Goal: Find specific page/section: Find specific page/section

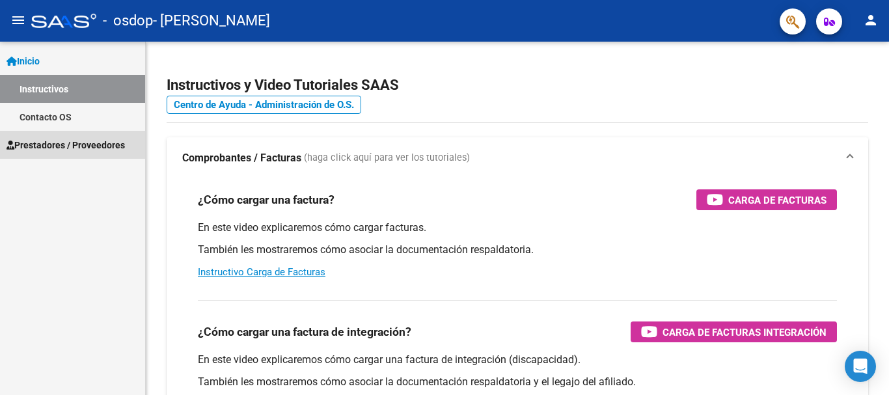
click at [44, 140] on span "Prestadores / Proveedores" at bounding box center [66, 145] width 118 height 14
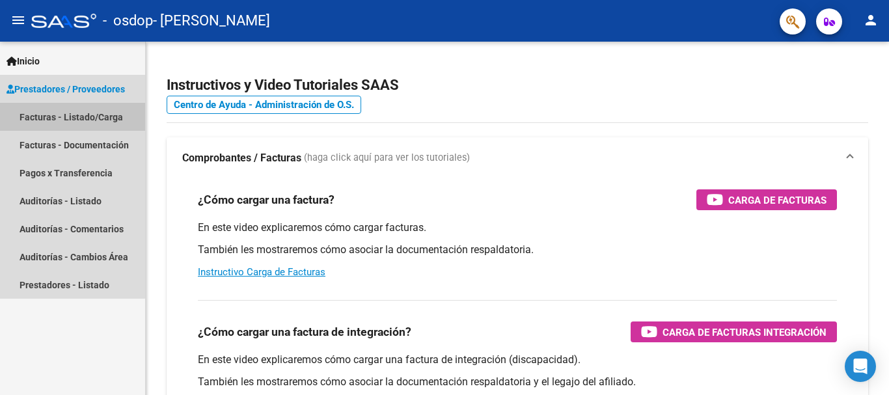
click at [67, 113] on link "Facturas - Listado/Carga" at bounding box center [72, 117] width 145 height 28
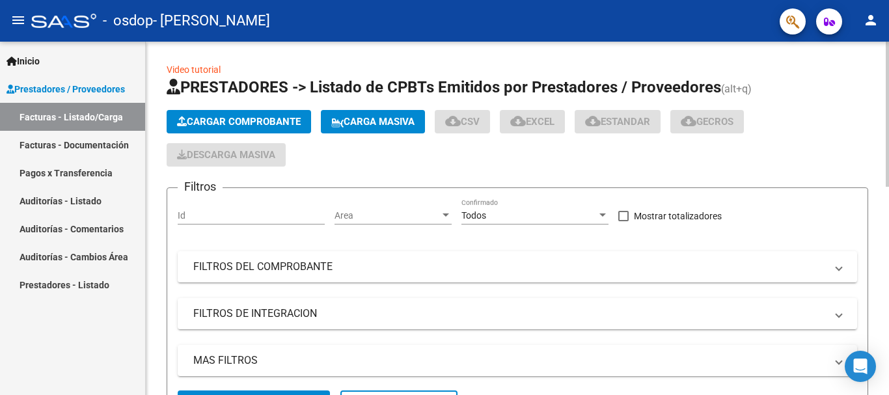
click at [888, 230] on div at bounding box center [887, 218] width 3 height 353
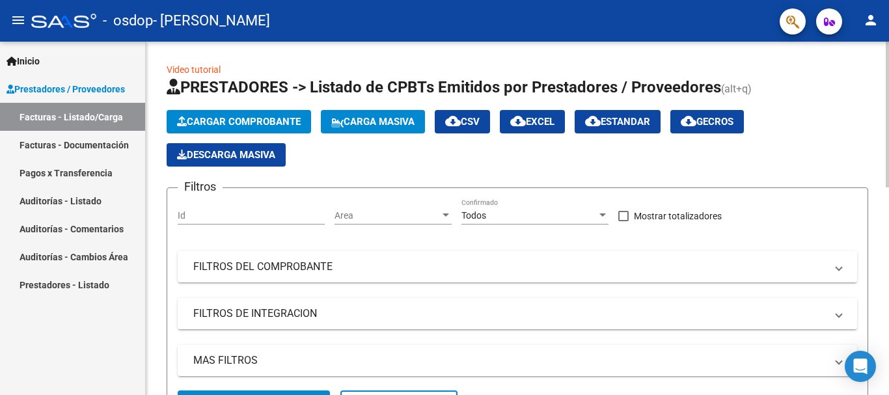
scroll to position [353, 0]
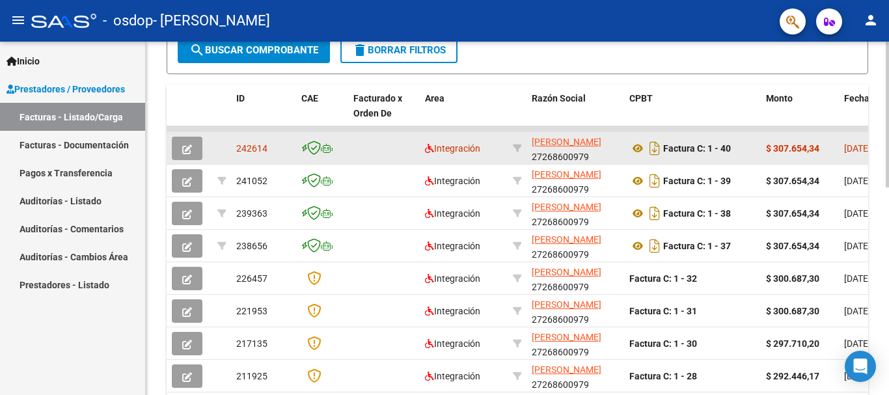
click at [222, 150] on datatable-body-cell at bounding box center [221, 148] width 19 height 32
click at [781, 145] on strong "$ 307.654,34" at bounding box center [792, 148] width 53 height 10
click at [369, 148] on datatable-body-cell at bounding box center [384, 148] width 72 height 32
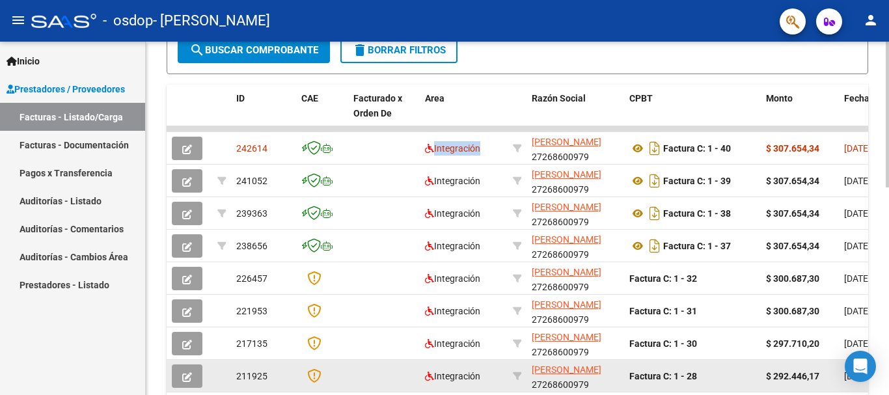
drag, startPoint x: 725, startPoint y: 385, endPoint x: 502, endPoint y: 375, distance: 222.7
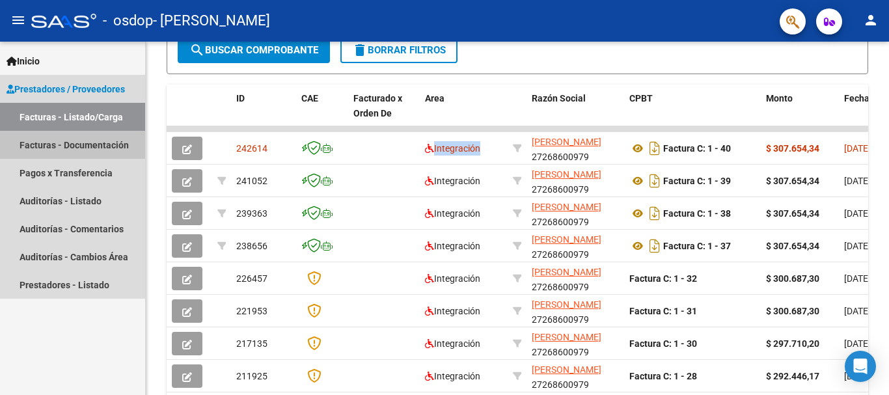
click at [81, 135] on link "Facturas - Documentación" at bounding box center [72, 145] width 145 height 28
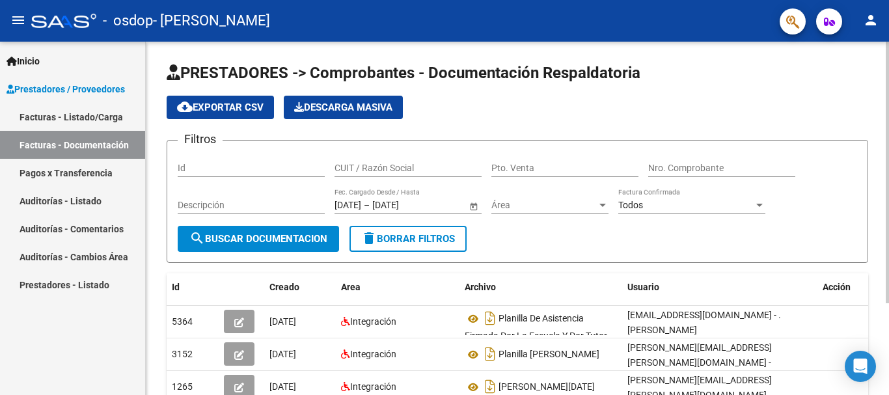
scroll to position [124, 0]
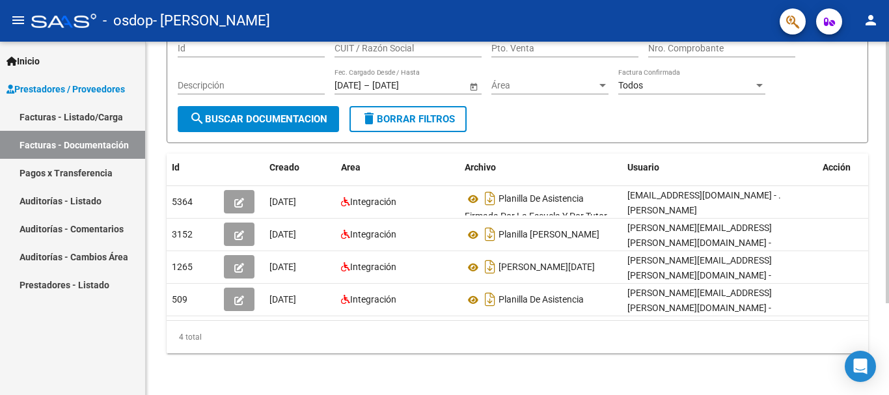
click at [888, 325] on div at bounding box center [887, 218] width 3 height 353
click at [79, 173] on link "Pagos x Transferencia" at bounding box center [72, 173] width 145 height 28
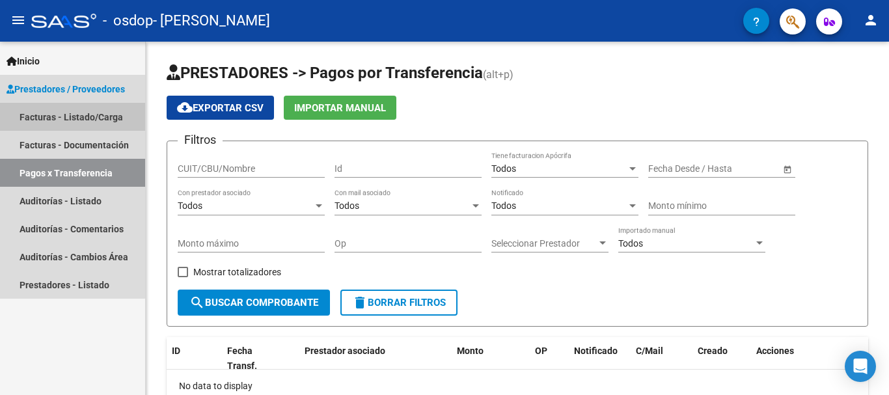
click at [62, 122] on link "Facturas - Listado/Carga" at bounding box center [72, 117] width 145 height 28
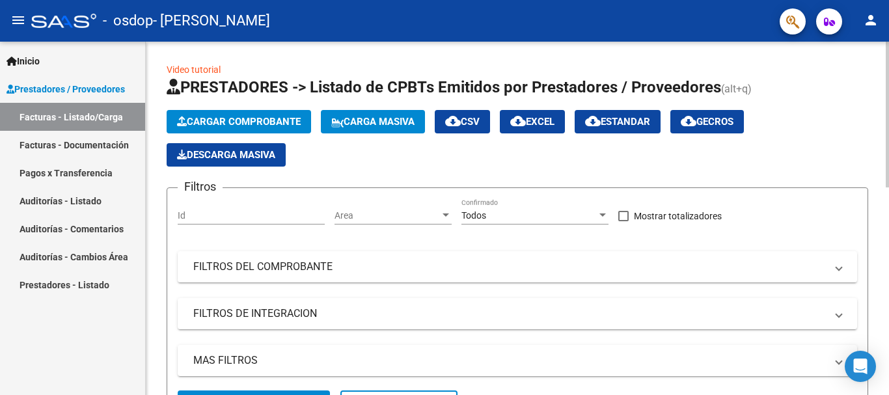
scroll to position [353, 0]
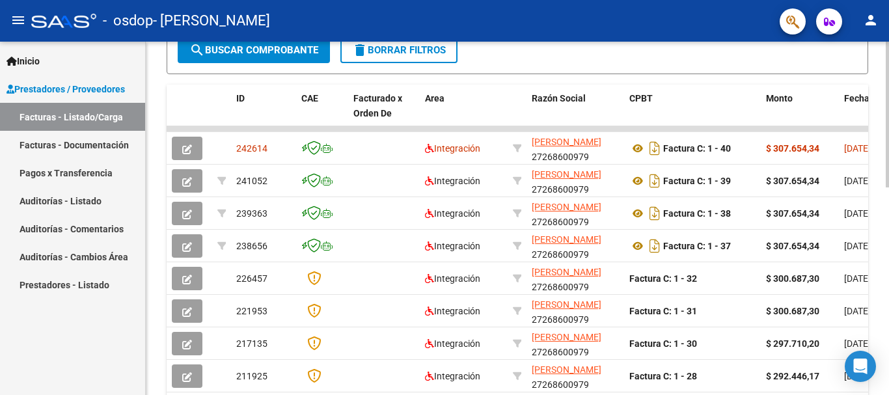
click at [888, 216] on div at bounding box center [887, 218] width 3 height 353
click at [301, 55] on span "search Buscar Comprobante" at bounding box center [253, 50] width 129 height 12
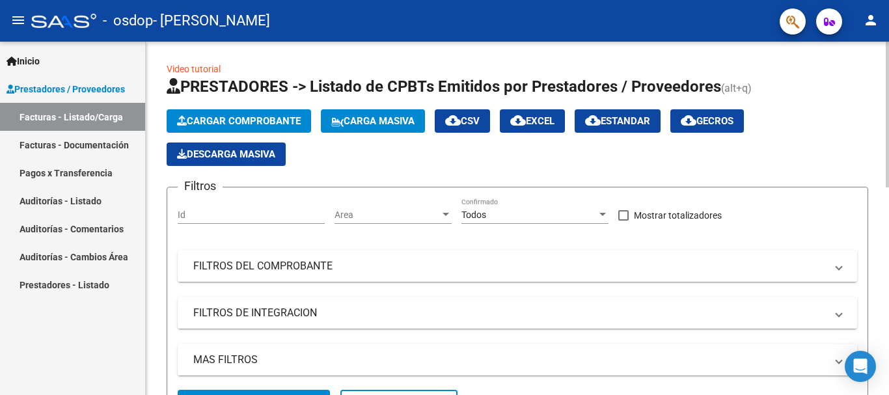
scroll to position [2, 0]
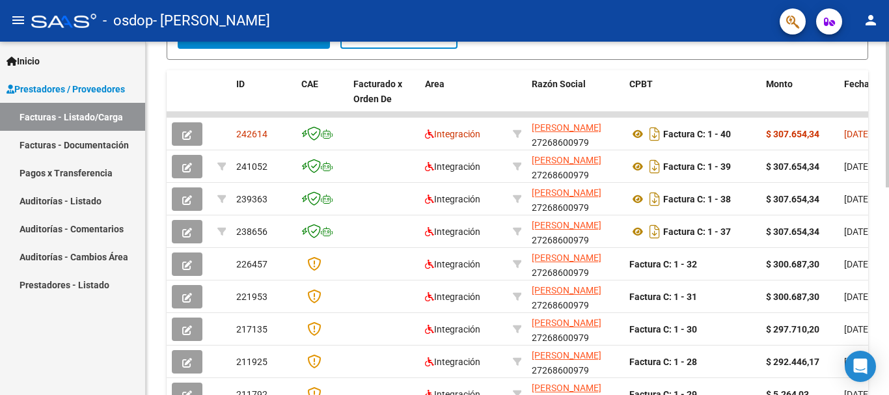
click at [887, 298] on div at bounding box center [887, 269] width 3 height 146
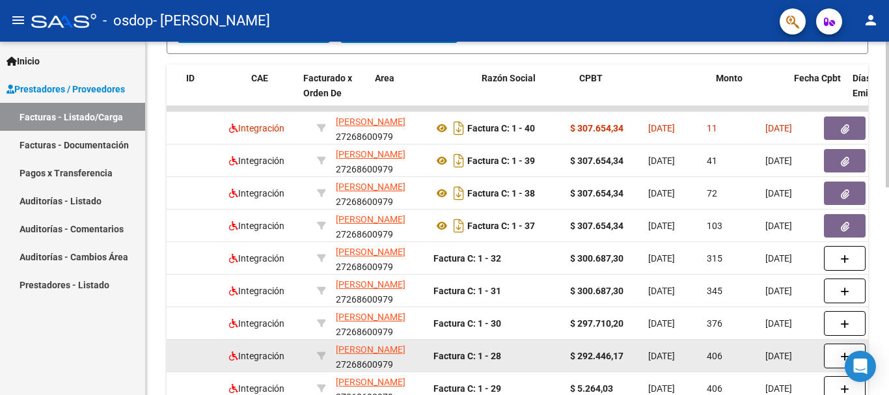
scroll to position [0, 0]
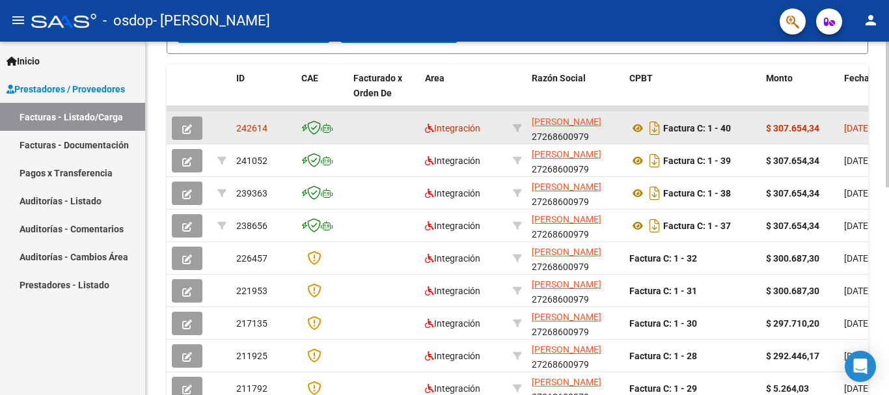
click at [252, 126] on span "242614" at bounding box center [251, 128] width 31 height 10
